Goal: Transaction & Acquisition: Book appointment/travel/reservation

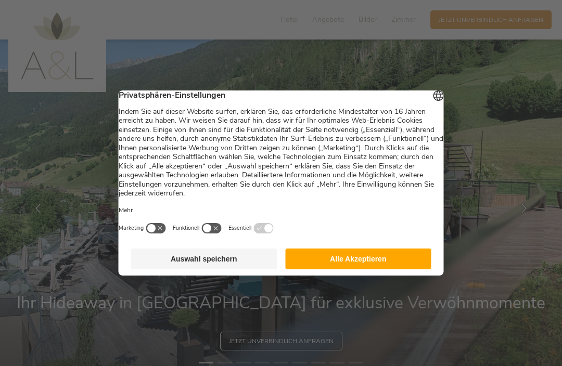
click at [368, 258] on button "Alle Akzeptieren" at bounding box center [358, 259] width 146 height 21
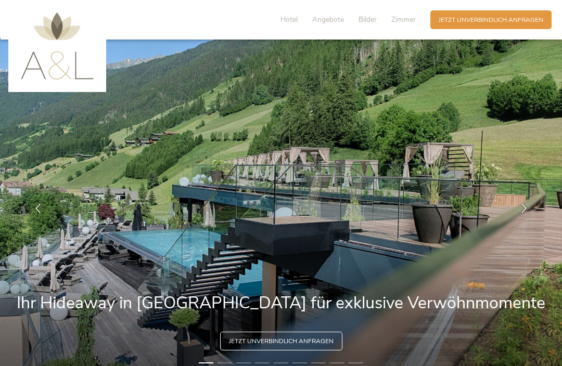
scroll to position [1, 0]
click at [332, 23] on span "Angebote" at bounding box center [328, 20] width 32 height 10
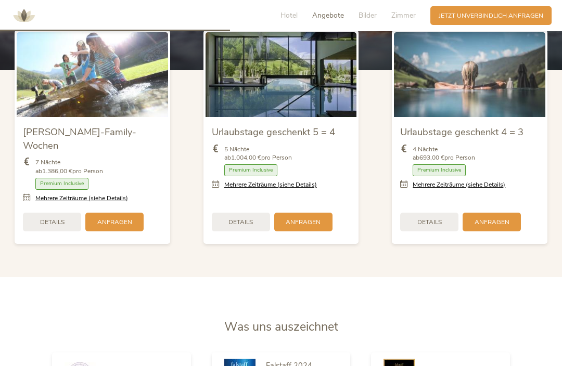
scroll to position [1058, 0]
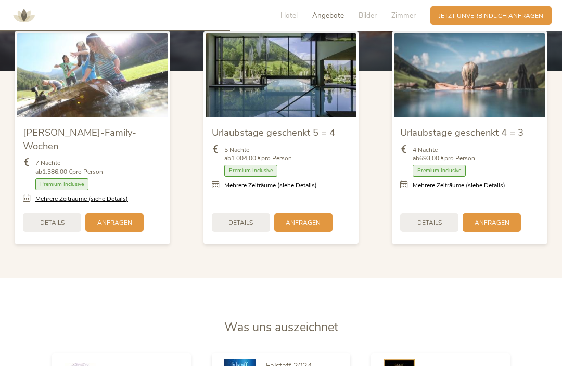
click at [249, 227] on span "Details" at bounding box center [240, 222] width 24 height 9
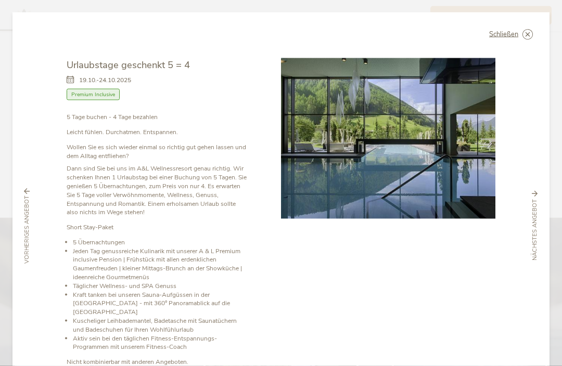
scroll to position [738, 0]
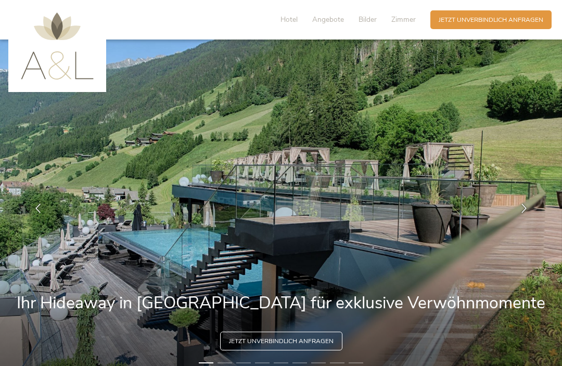
click at [332, 24] on span "Angebote" at bounding box center [328, 20] width 32 height 10
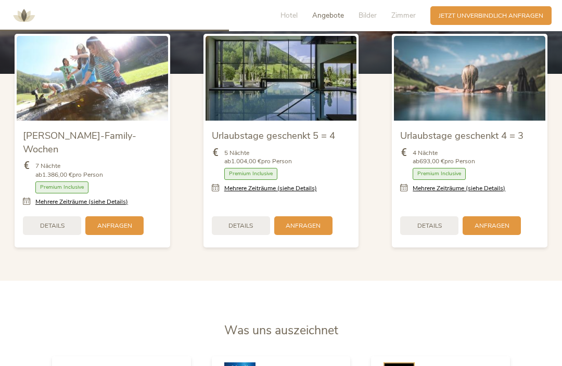
scroll to position [1054, 0]
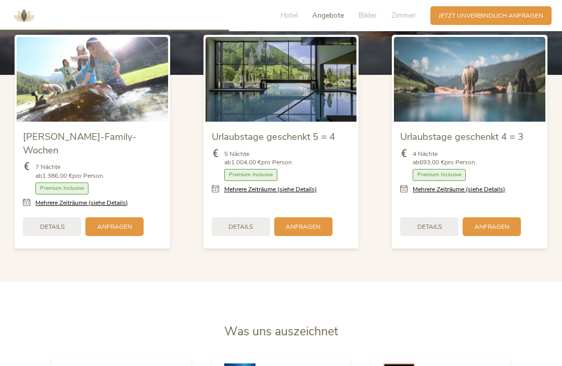
click at [435, 231] on span "Details" at bounding box center [429, 227] width 24 height 9
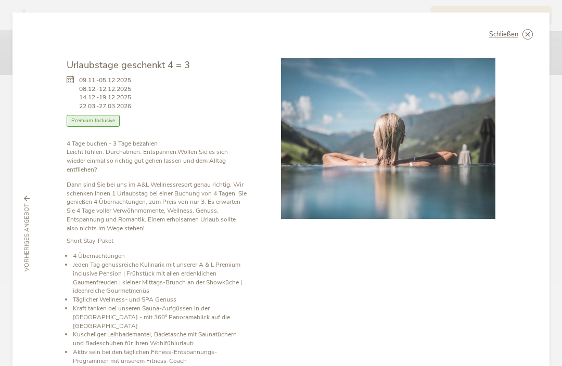
scroll to position [0, 0]
click at [514, 31] on span "Schließen" at bounding box center [503, 34] width 29 height 7
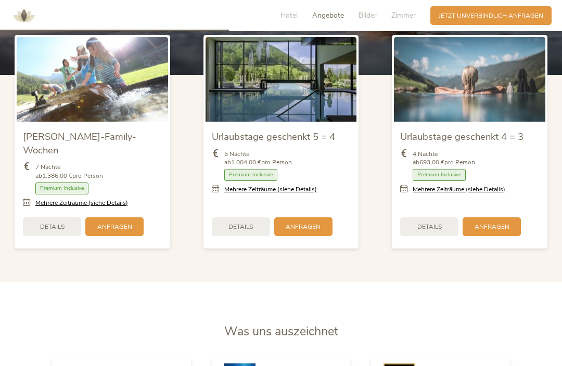
click at [322, 19] on span "Angebote" at bounding box center [328, 15] width 32 height 10
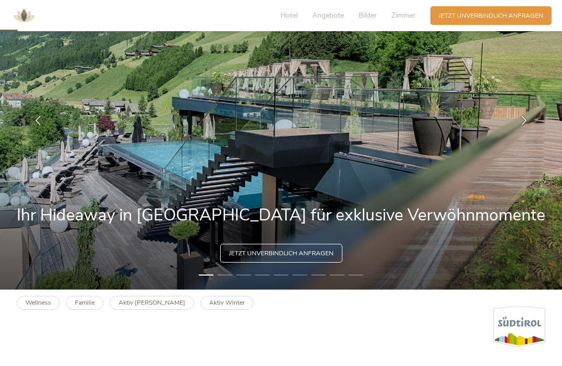
scroll to position [87, 0]
